Goal: Task Accomplishment & Management: Use online tool/utility

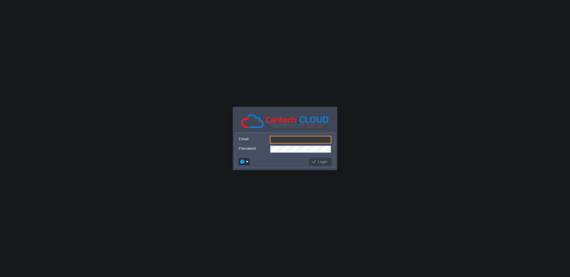
click at [308, 143] on input "Email:" at bounding box center [300, 140] width 61 height 8
type input "[EMAIL_ADDRESS][DOMAIN_NAME]"
click at [320, 160] on button "Login" at bounding box center [319, 161] width 17 height 5
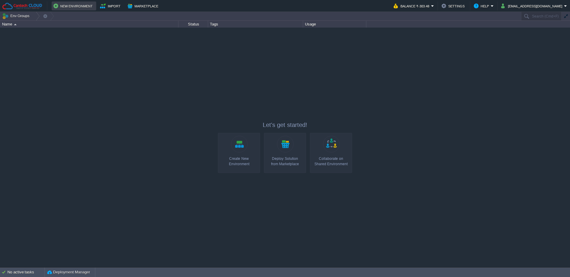
click at [76, 8] on button "New Environment" at bounding box center [73, 5] width 41 height 7
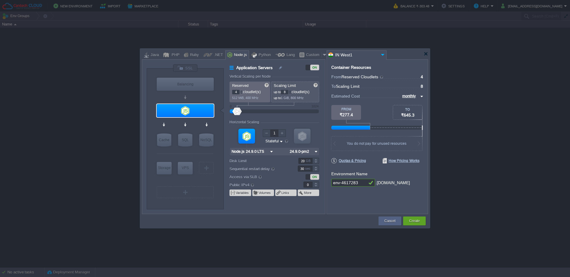
click at [259, 152] on input "Node.js 24.9.0 LTS" at bounding box center [249, 152] width 39 height 8
click at [324, 153] on form "Vertical Scaling per Node Reserved 4 cloudlet(s) 512 MiB, 400 MHz Scaling Limit…" at bounding box center [276, 143] width 95 height 139
click at [316, 152] on img at bounding box center [316, 152] width 6 height 8
click at [321, 151] on form "Vertical Scaling per Node Reserved 4 cloudlet(s) 512 MiB, 400 MHz Scaling Limit…" at bounding box center [276, 143] width 95 height 139
type input "MariaDB 12.0.2"
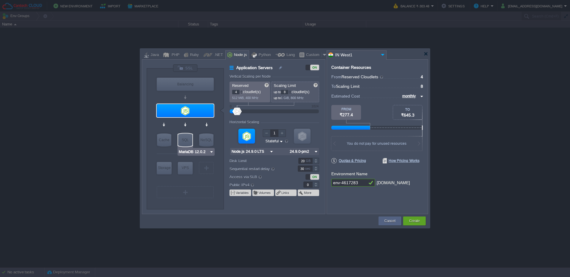
click at [185, 139] on div "SQL" at bounding box center [185, 139] width 14 height 13
type input "SQL Databases"
type input "6"
type input "MariaDB 12.0.2"
type input "12.0.2-almalin..."
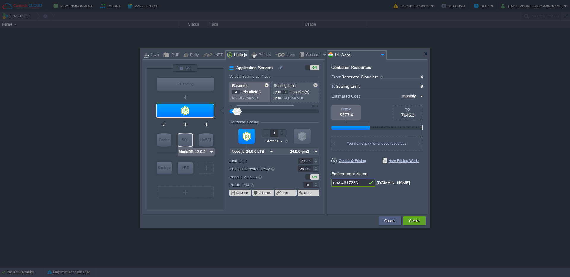
type input "Stateless"
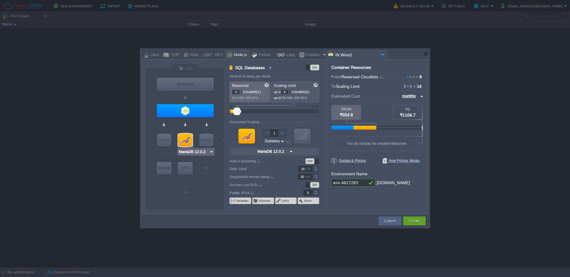
type input "Node.js 24.9.0 LTS"
click at [315, 161] on div "OFF" at bounding box center [312, 161] width 14 height 6
type input "SQL Databases"
type input "8"
type input "2"
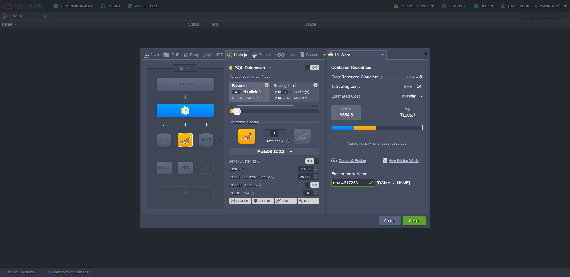
type input "12.0.2-almalin..."
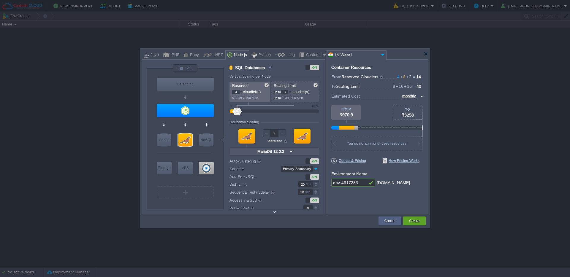
click at [301, 170] on input "Primary-Secondary" at bounding box center [296, 169] width 31 height 6
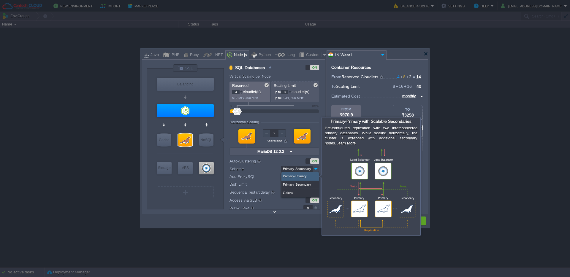
click at [293, 178] on div "Primary-Primary" at bounding box center [299, 176] width 37 height 8
type input "Primary-Primary"
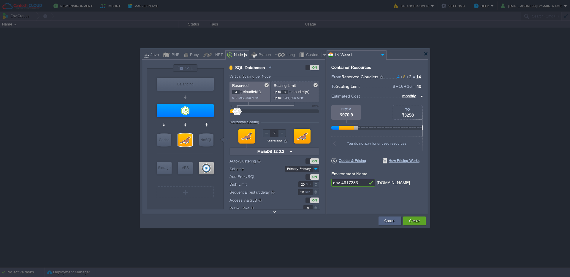
click at [315, 168] on img at bounding box center [315, 169] width 7 height 6
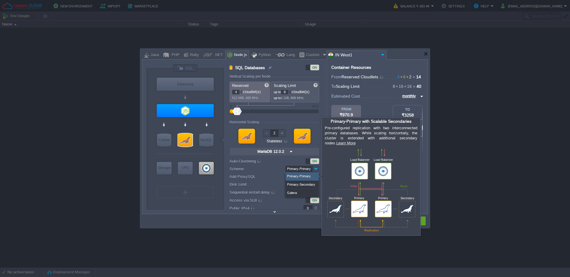
click at [296, 177] on div "Primary-Primary" at bounding box center [301, 176] width 33 height 8
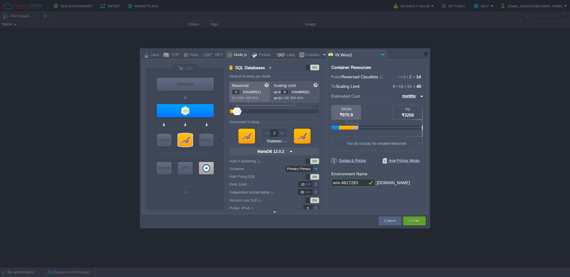
click at [193, 207] on div "VM Balancing VM Application Servers VM Cache VM SQL VM NoSQL VM Storage VM VPS …" at bounding box center [185, 139] width 77 height 141
type input "AlmaLinux 9.6"
click at [189, 192] on div "VM" at bounding box center [185, 192] width 57 height 12
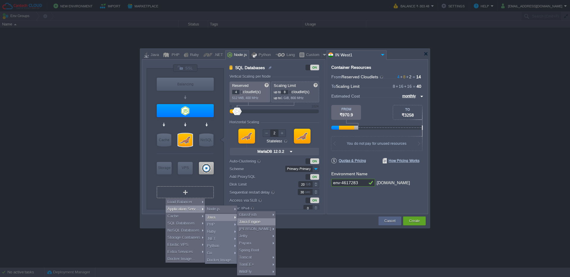
click at [248, 222] on div "Java Engine" at bounding box center [256, 221] width 38 height 7
type input "Application Servers 2"
type input "1"
type input "4"
type input "1"
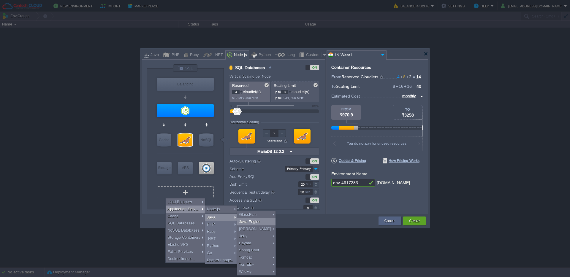
type input "Java Engine"
type input "Oracle OpenJD..."
type input "Stateful"
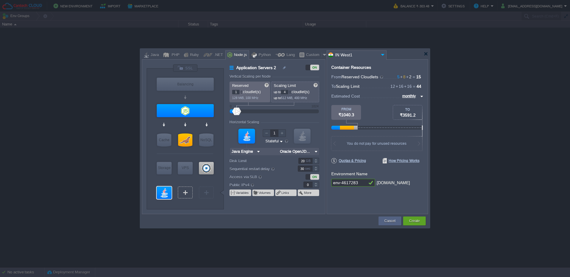
type input "ProxySQL 2.6.6"
type input "Select Image"
click at [249, 152] on input "Java Engine" at bounding box center [243, 152] width 26 height 8
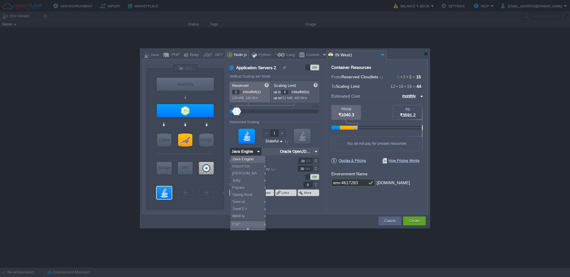
click at [249, 152] on input "Java Engine" at bounding box center [243, 152] width 26 height 8
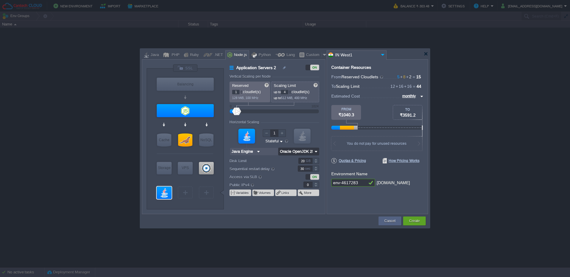
click at [298, 150] on input "Oracle OpenJDK 25" at bounding box center [295, 152] width 35 height 8
click at [324, 159] on div "25" at bounding box center [329, 159] width 21 height 7
click at [309, 153] on input "Oracle OpenJDK 25" at bounding box center [295, 152] width 35 height 8
click at [328, 157] on div "25" at bounding box center [329, 159] width 21 height 7
type input "Oracle OpenJD..."
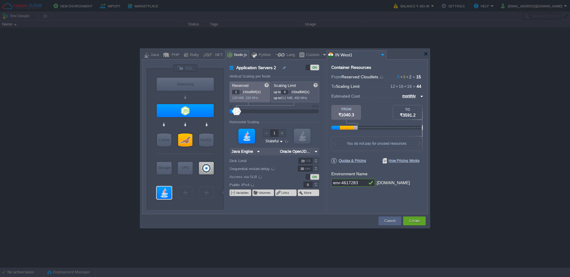
type input "Node.js 24.9.0 LTS"
click at [191, 112] on div at bounding box center [185, 110] width 57 height 13
type input "Application Servers"
type input "4"
type input "8"
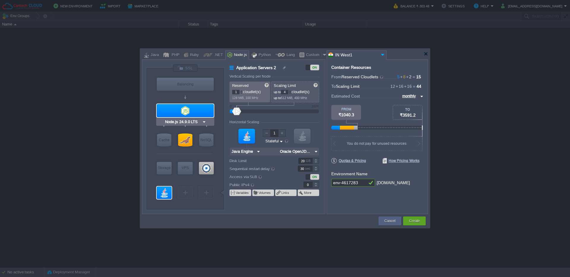
type input "Node.js 24.9.0 LTS"
type input "24.9.0-pm2"
type input "MariaDB 12.0.2"
click at [185, 139] on div at bounding box center [185, 139] width 14 height 13
type input "SQL Databases"
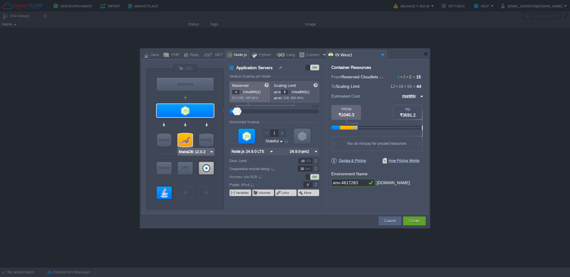
type input "2"
type input "MariaDB 12.0.2"
type input "12.0.2-almalin..."
type input "Stateless"
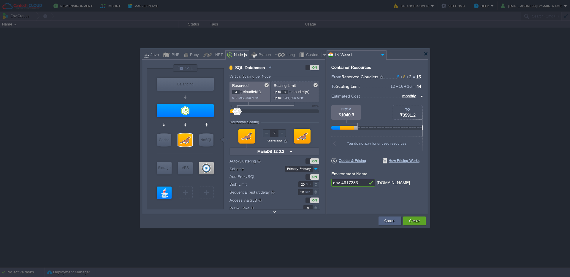
type input "Java Engine"
click at [165, 193] on div at bounding box center [164, 193] width 15 height 12
type input "Application Servers 2"
type input "1"
type input "4"
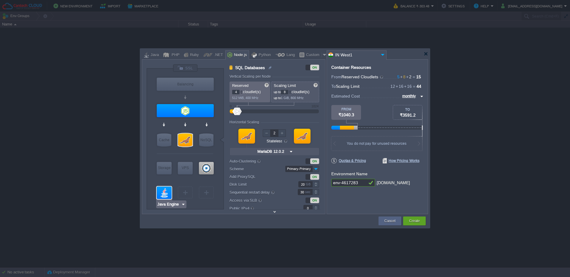
type input "1"
type input "Java Engine"
type input "Oracle OpenJD..."
type input "Stateful"
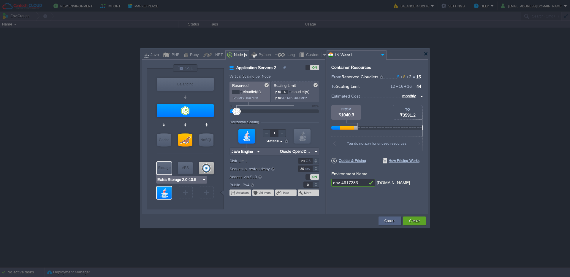
type input "Java Engine"
click at [424, 55] on div at bounding box center [425, 54] width 4 height 4
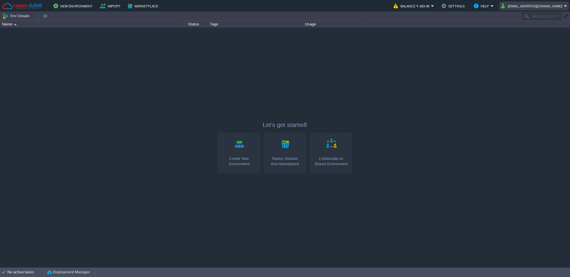
click at [536, 8] on button "[EMAIL_ADDRESS][DOMAIN_NAME]" at bounding box center [532, 5] width 63 height 7
click at [492, 55] on div at bounding box center [285, 147] width 570 height 239
click at [537, 7] on button "[EMAIL_ADDRESS][DOMAIN_NAME]" at bounding box center [532, 5] width 63 height 7
click at [256, 83] on div at bounding box center [285, 147] width 570 height 239
click at [544, 8] on button "[EMAIL_ADDRESS][DOMAIN_NAME]" at bounding box center [532, 5] width 63 height 7
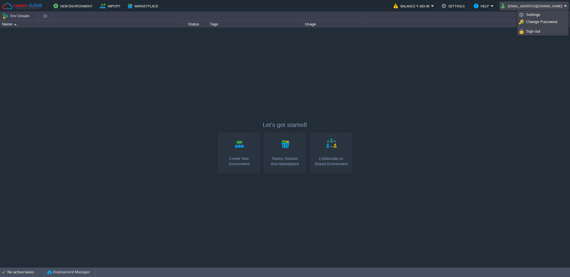
click at [562, 5] on button "[EMAIL_ADDRESS][DOMAIN_NAME]" at bounding box center [532, 5] width 63 height 7
click at [546, 7] on button "[EMAIL_ADDRESS][DOMAIN_NAME]" at bounding box center [532, 5] width 63 height 7
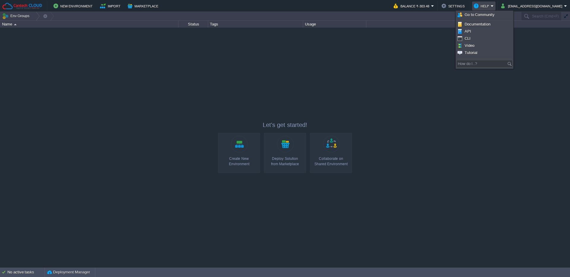
drag, startPoint x: 357, startPoint y: 74, endPoint x: 358, endPoint y: 9, distance: 64.4
click at [357, 74] on div at bounding box center [285, 147] width 570 height 239
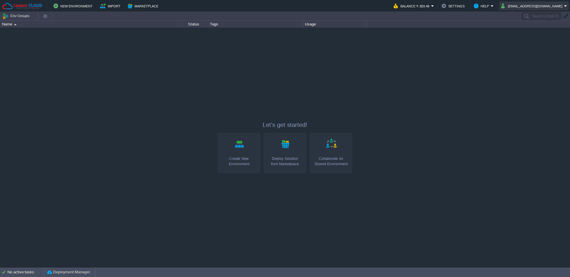
click at [544, 4] on button "[EMAIL_ADDRESS][DOMAIN_NAME]" at bounding box center [532, 5] width 63 height 7
drag, startPoint x: 513, startPoint y: 61, endPoint x: 538, endPoint y: 26, distance: 43.0
click at [513, 61] on div at bounding box center [285, 147] width 570 height 239
click at [544, 7] on button "[EMAIL_ADDRESS][DOMAIN_NAME]" at bounding box center [532, 5] width 63 height 7
click at [543, 32] on link "Sign out" at bounding box center [543, 31] width 50 height 7
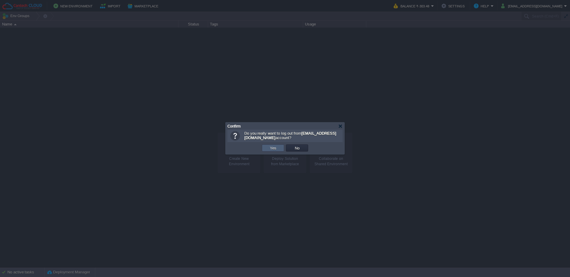
click at [270, 151] on td "Yes" at bounding box center [273, 147] width 22 height 7
